Goal: Task Accomplishment & Management: Use online tool/utility

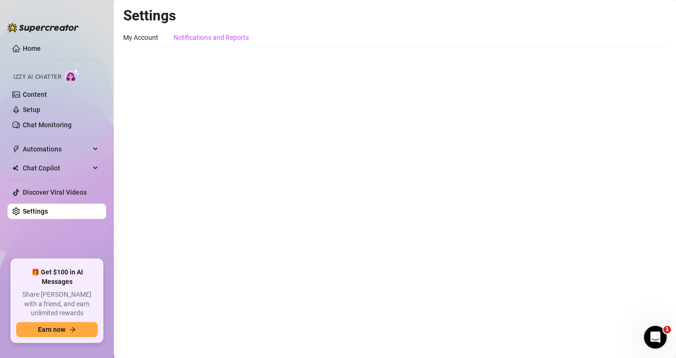
click at [223, 35] on div "Notifications and Reports" at bounding box center [211, 37] width 75 height 10
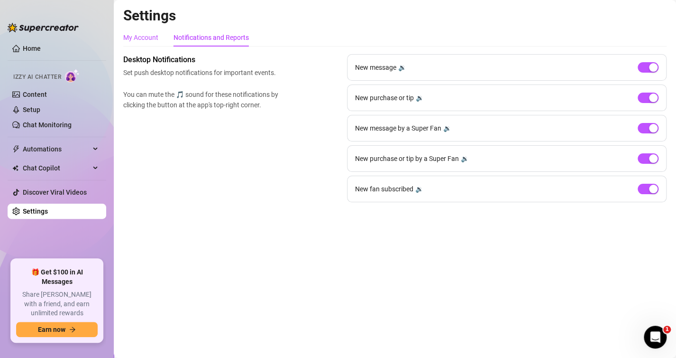
click at [133, 37] on div "My Account" at bounding box center [140, 37] width 35 height 10
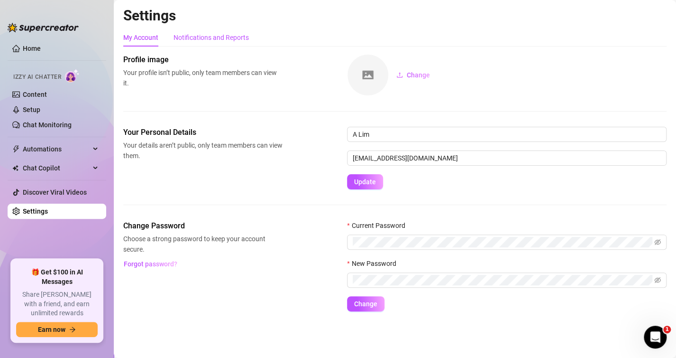
click at [180, 37] on div "Notifications and Reports" at bounding box center [211, 37] width 75 height 10
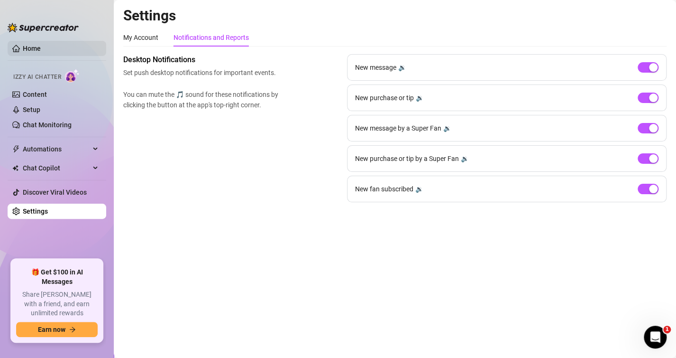
click at [41, 46] on link "Home" at bounding box center [32, 49] width 18 height 8
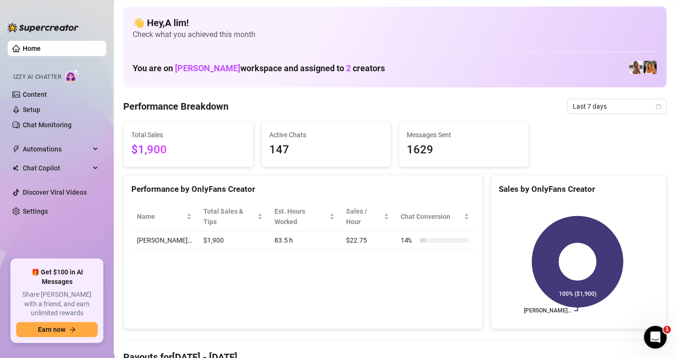
click at [445, 111] on div "Performance Breakdown Last 7 days" at bounding box center [394, 106] width 543 height 15
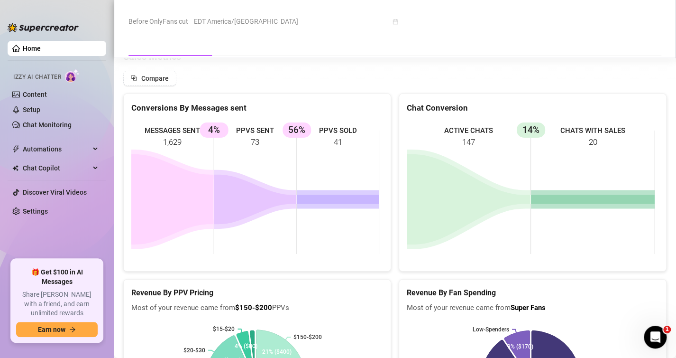
scroll to position [1283, 0]
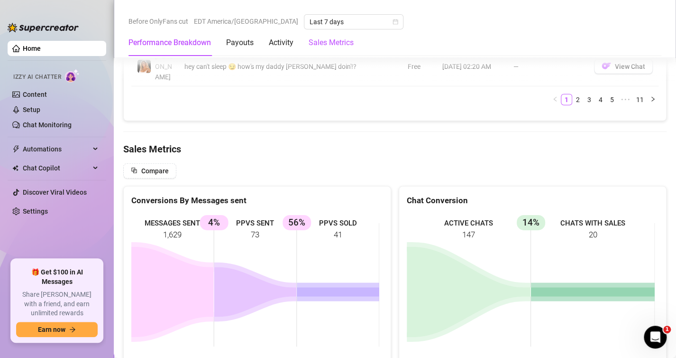
click at [320, 43] on Metrics "Sales Metrics" at bounding box center [331, 42] width 45 height 11
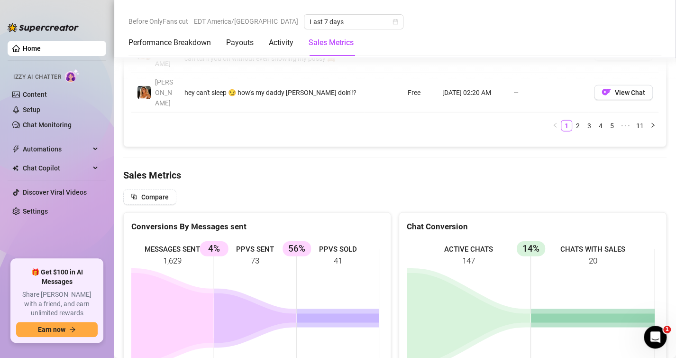
scroll to position [1254, 0]
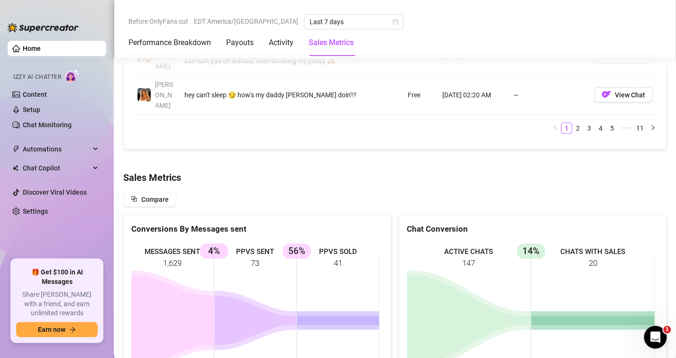
click at [40, 126] on link "Chat Monitoring" at bounding box center [47, 125] width 49 height 8
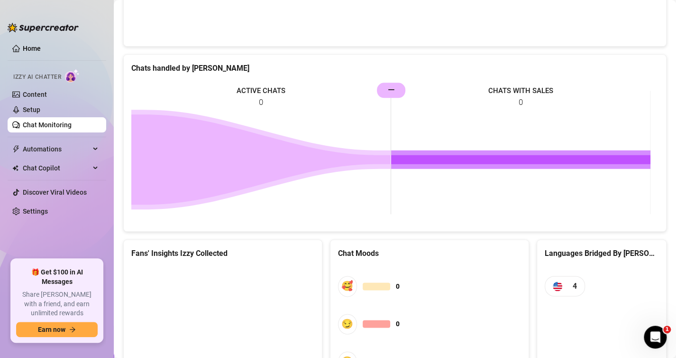
scroll to position [493, 0]
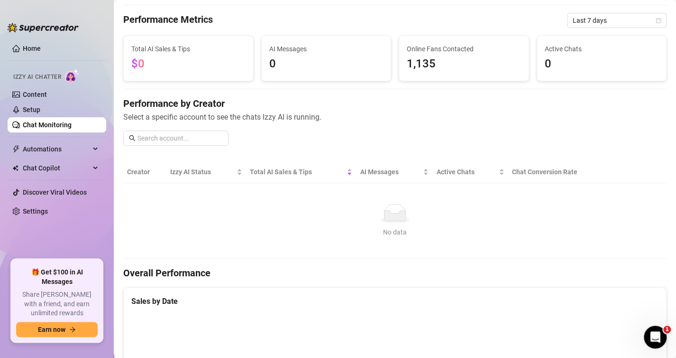
scroll to position [0, 0]
